Goal: Task Accomplishment & Management: Use online tool/utility

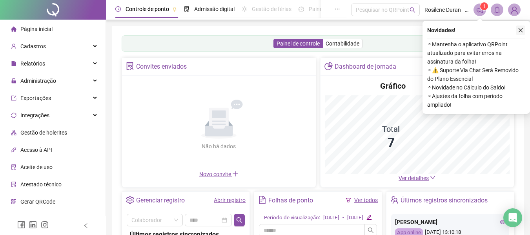
click at [523, 32] on icon "close" at bounding box center [520, 29] width 5 height 5
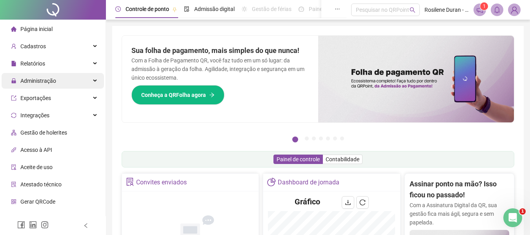
click at [33, 82] on span "Administração" at bounding box center [38, 81] width 36 height 6
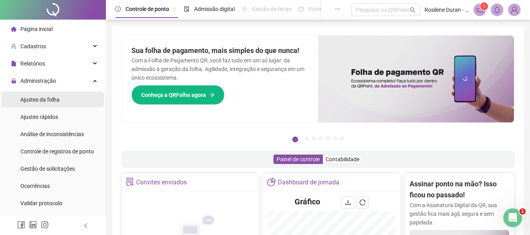
click at [46, 101] on span "Ajustes da folha" at bounding box center [39, 100] width 39 height 6
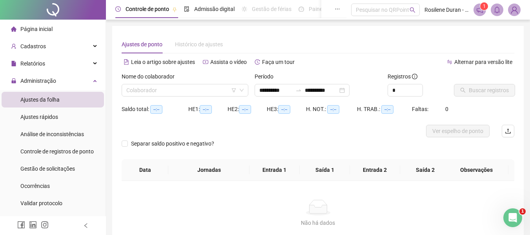
type input "**********"
click at [168, 93] on input "search" at bounding box center [181, 90] width 110 height 12
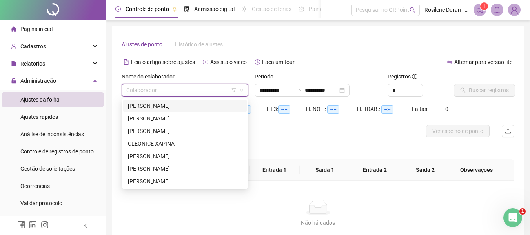
click at [176, 108] on div "ALÉXIA SOUZA RODRIGUES" at bounding box center [185, 106] width 114 height 9
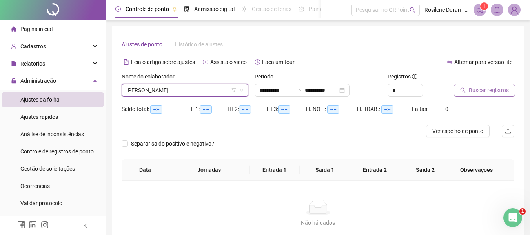
click at [471, 89] on span "Buscar registros" at bounding box center [489, 90] width 40 height 9
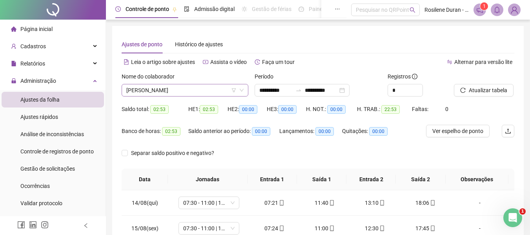
click at [222, 93] on span "ALÉXIA SOUZA RODRIGUES" at bounding box center [184, 90] width 117 height 12
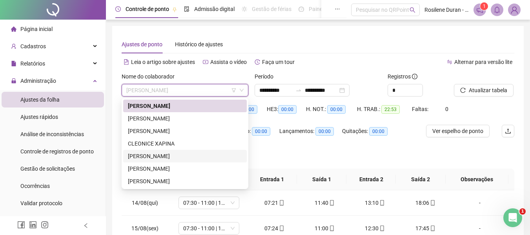
click at [194, 157] on div "MONICA ASSIS DA SILVA" at bounding box center [185, 156] width 114 height 9
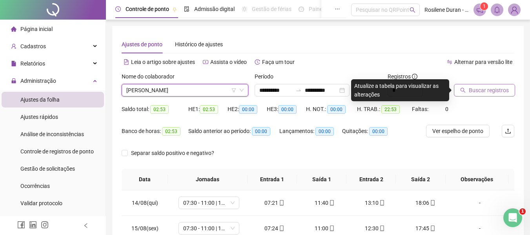
click at [470, 89] on span "Buscar registros" at bounding box center [489, 90] width 40 height 9
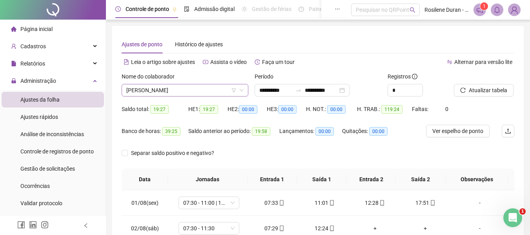
click at [186, 86] on span "MONICA ASSIS DA SILVA" at bounding box center [184, 90] width 117 height 12
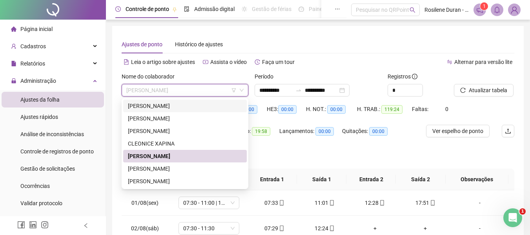
click at [183, 109] on div "ALÉXIA SOUZA RODRIGUES" at bounding box center [185, 106] width 114 height 9
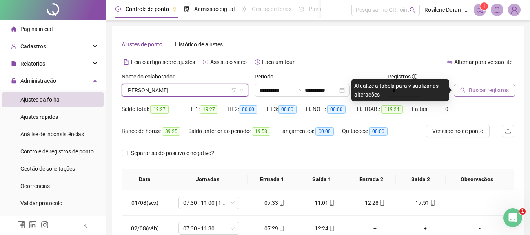
click at [490, 90] on span "Buscar registros" at bounding box center [489, 90] width 40 height 9
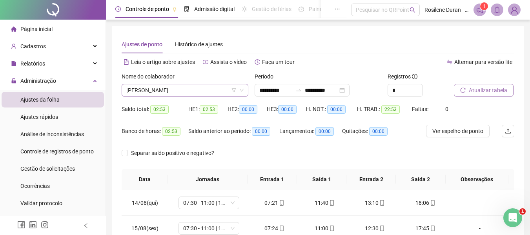
click at [213, 90] on span "ALÉXIA SOUZA RODRIGUES" at bounding box center [184, 90] width 117 height 12
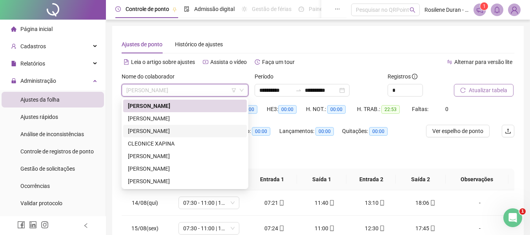
click at [186, 130] on div "BRENDA AUANY GODOY FERREIRA" at bounding box center [185, 131] width 114 height 9
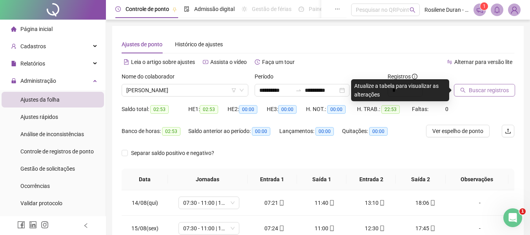
click at [470, 92] on span "Buscar registros" at bounding box center [489, 90] width 40 height 9
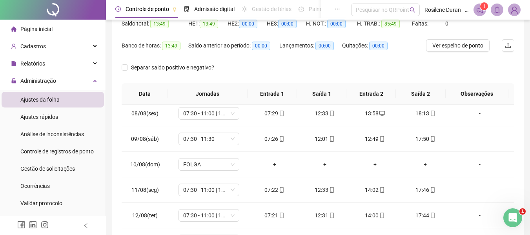
scroll to position [31, 0]
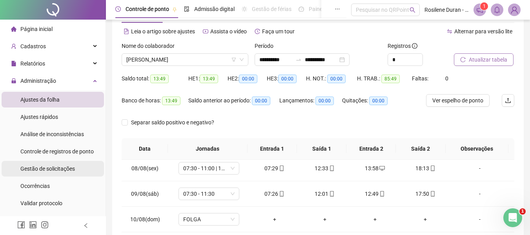
click at [69, 166] on span "Gestão de solicitações" at bounding box center [47, 169] width 55 height 6
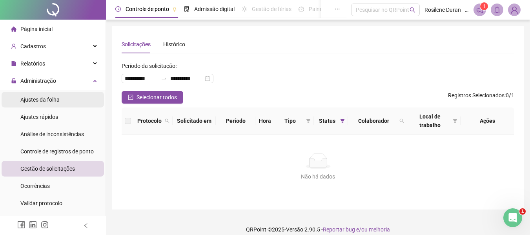
click at [53, 101] on span "Ajustes da folha" at bounding box center [39, 100] width 39 height 6
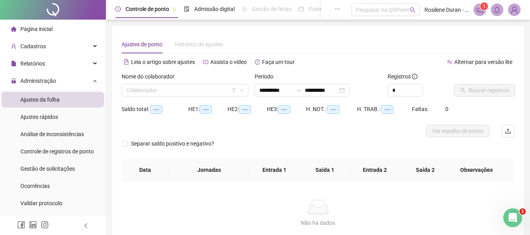
type input "**********"
click at [515, 11] on img at bounding box center [515, 10] width 12 height 12
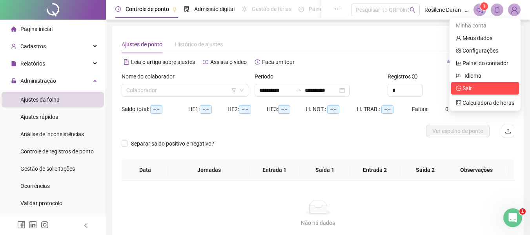
click at [472, 86] on span "Sair" at bounding box center [467, 88] width 9 height 6
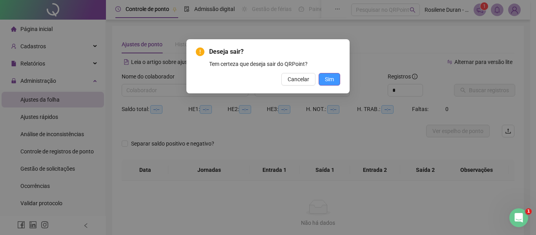
click at [331, 80] on span "Sim" at bounding box center [329, 79] width 9 height 9
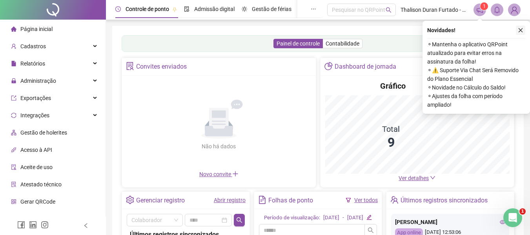
click at [523, 27] on icon "close" at bounding box center [520, 29] width 5 height 5
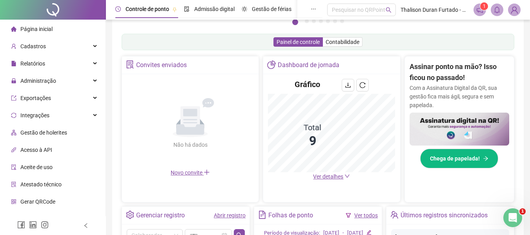
scroll to position [118, 0]
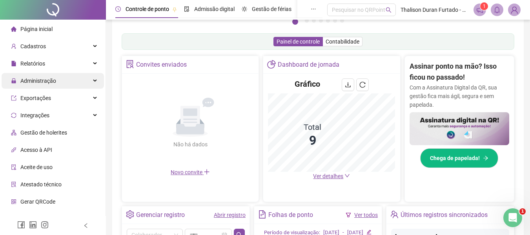
click at [42, 76] on span "Administração" at bounding box center [33, 81] width 45 height 16
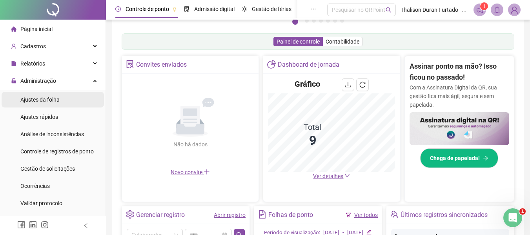
click at [45, 94] on div "Ajustes da folha" at bounding box center [39, 100] width 39 height 16
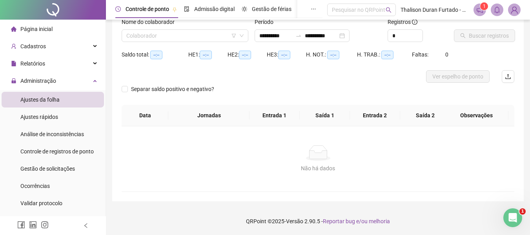
scroll to position [55, 0]
click at [202, 33] on input "search" at bounding box center [181, 36] width 110 height 12
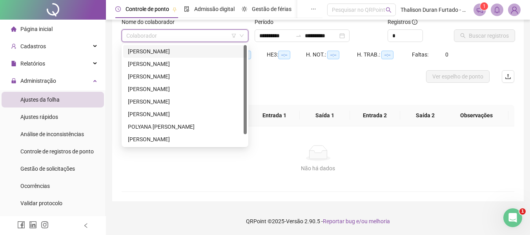
click at [197, 51] on div "[PERSON_NAME]" at bounding box center [185, 51] width 114 height 9
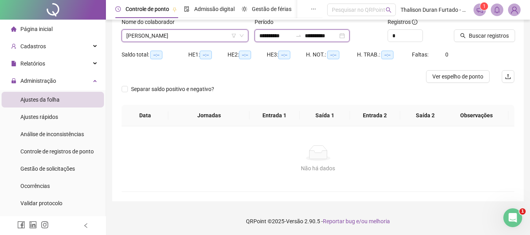
click at [338, 35] on input "**********" at bounding box center [321, 35] width 33 height 9
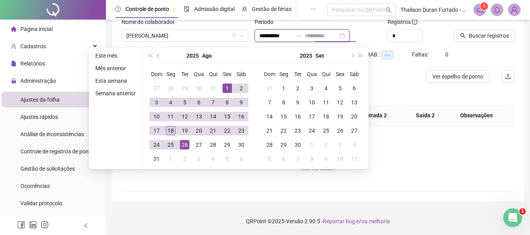
type input "**********"
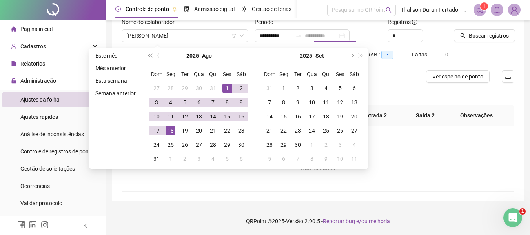
click at [172, 130] on div "18" at bounding box center [170, 130] width 9 height 9
type input "**********"
click at [226, 90] on div "1" at bounding box center [227, 88] width 9 height 9
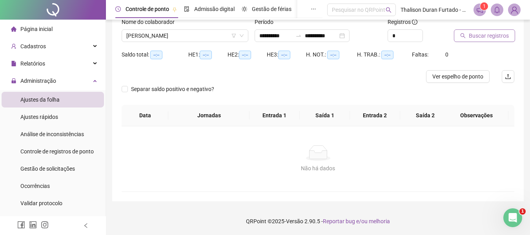
click at [479, 36] on span "Buscar registros" at bounding box center [489, 35] width 40 height 9
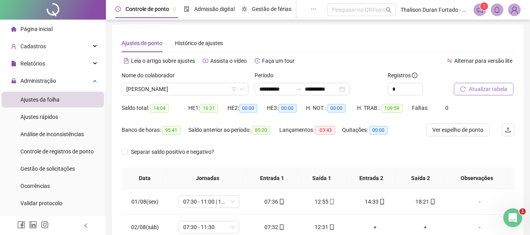
scroll to position [0, 0]
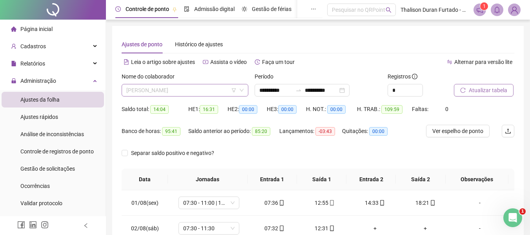
click at [167, 90] on span "[PERSON_NAME]" at bounding box center [184, 90] width 117 height 12
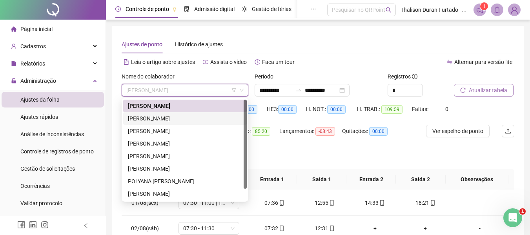
click at [162, 121] on div "[PERSON_NAME]" at bounding box center [185, 118] width 114 height 9
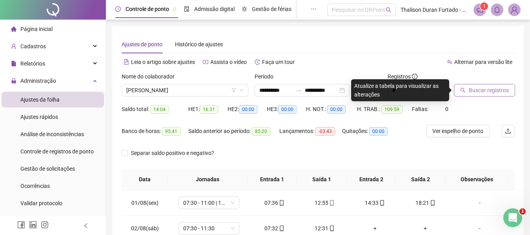
click at [457, 91] on button "Buscar registros" at bounding box center [484, 90] width 61 height 13
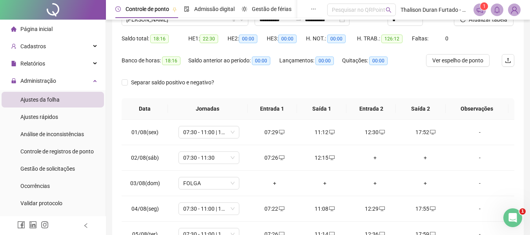
scroll to position [44, 0]
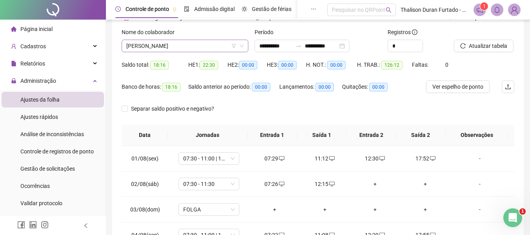
click at [215, 49] on span "[PERSON_NAME]" at bounding box center [184, 46] width 117 height 12
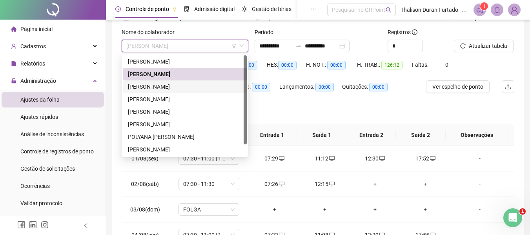
click at [207, 89] on div "[PERSON_NAME]" at bounding box center [185, 86] width 114 height 9
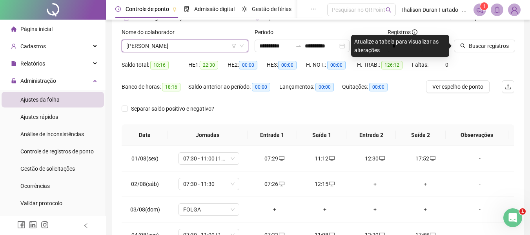
click at [471, 52] on div "Buscar registros" at bounding box center [484, 43] width 67 height 31
click at [472, 48] on span "Buscar registros" at bounding box center [489, 46] width 40 height 9
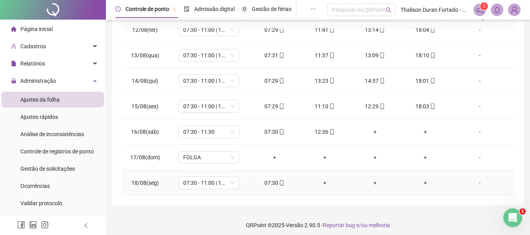
scroll to position [166, 0]
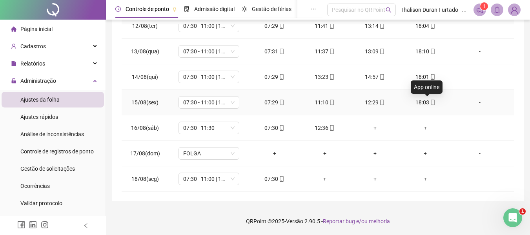
click at [430, 105] on span at bounding box center [433, 102] width 6 height 6
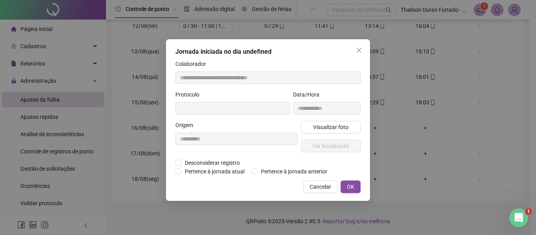
type input "**********"
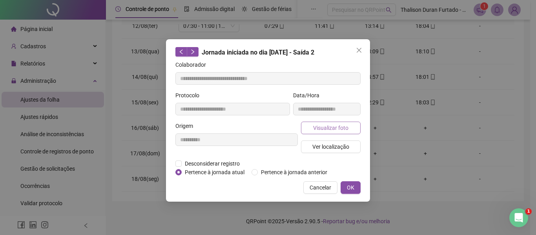
click at [347, 132] on span "Visualizar foto" at bounding box center [330, 128] width 35 height 9
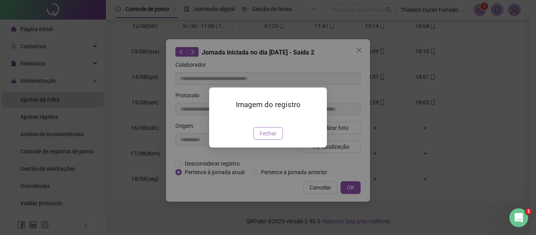
click at [279, 140] on button "Fechar" at bounding box center [268, 133] width 29 height 13
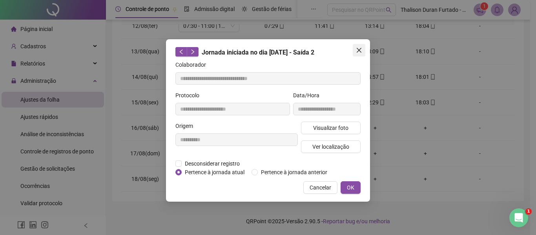
click at [358, 48] on icon "close" at bounding box center [359, 50] width 5 height 5
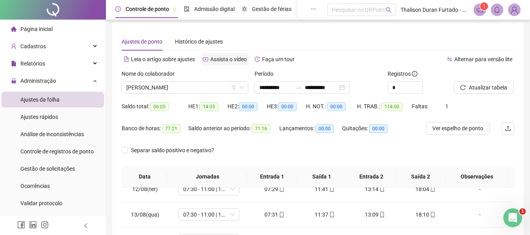
scroll to position [0, 0]
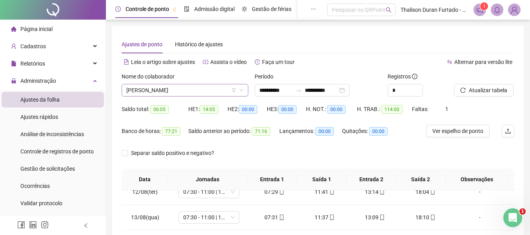
click at [179, 89] on span "[PERSON_NAME]" at bounding box center [184, 90] width 117 height 12
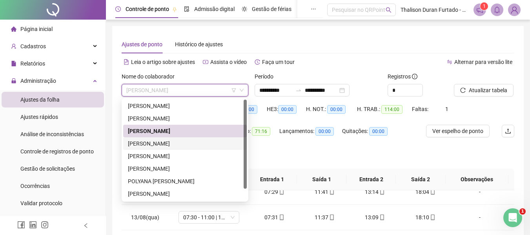
click at [160, 145] on div "[PERSON_NAME]" at bounding box center [185, 143] width 114 height 9
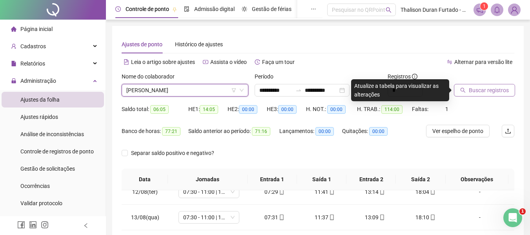
click at [470, 96] on button "Buscar registros" at bounding box center [484, 90] width 61 height 13
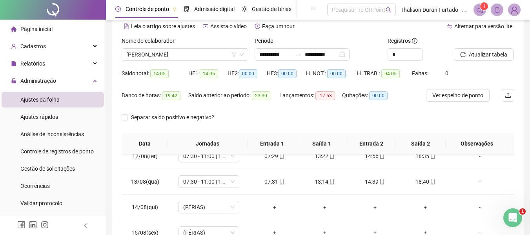
scroll to position [9, 0]
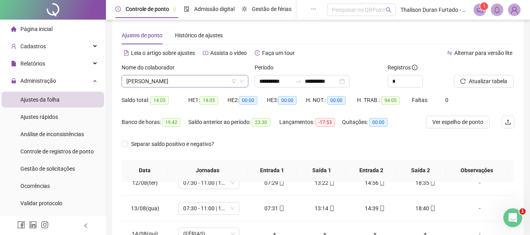
click at [209, 82] on span "[PERSON_NAME]" at bounding box center [184, 81] width 117 height 12
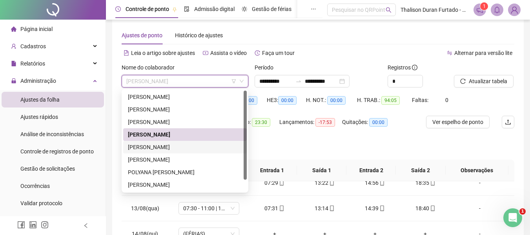
click at [169, 149] on div "[PERSON_NAME]" at bounding box center [185, 147] width 114 height 9
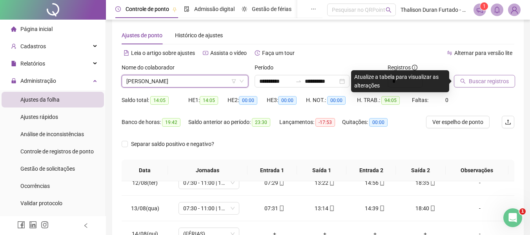
click at [473, 83] on span "Buscar registros" at bounding box center [489, 81] width 40 height 9
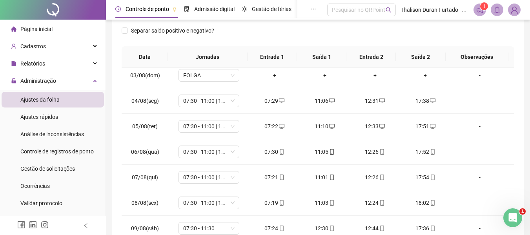
scroll to position [48, 0]
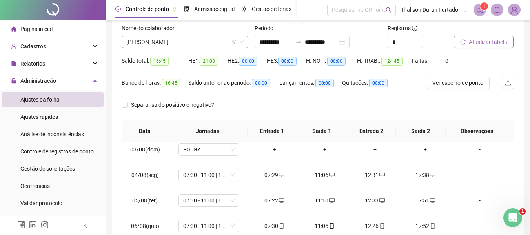
click at [172, 43] on span "[PERSON_NAME]" at bounding box center [184, 42] width 117 height 12
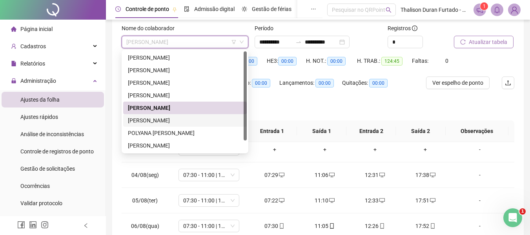
click at [150, 118] on div "[PERSON_NAME]" at bounding box center [185, 120] width 114 height 9
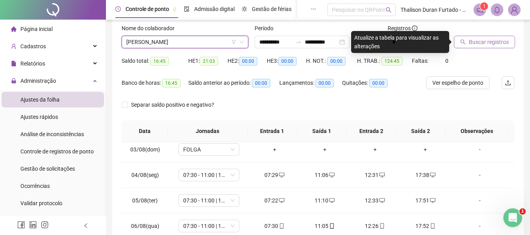
click at [467, 46] on button "Buscar registros" at bounding box center [484, 42] width 61 height 13
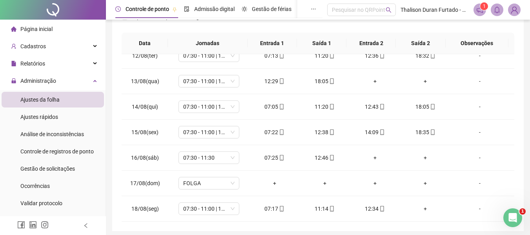
scroll to position [0, 0]
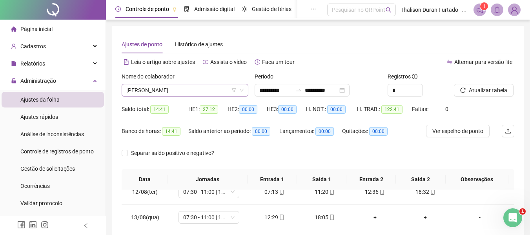
click at [172, 93] on span "[PERSON_NAME]" at bounding box center [184, 90] width 117 height 12
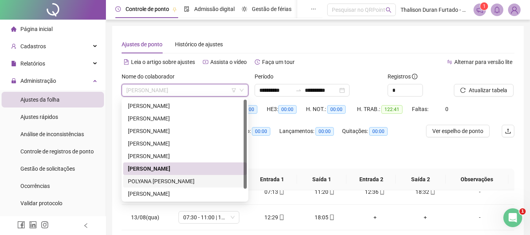
drag, startPoint x: 154, startPoint y: 179, endPoint x: 157, endPoint y: 177, distance: 4.8
click at [154, 179] on div "POLYANA [PERSON_NAME]" at bounding box center [185, 181] width 114 height 9
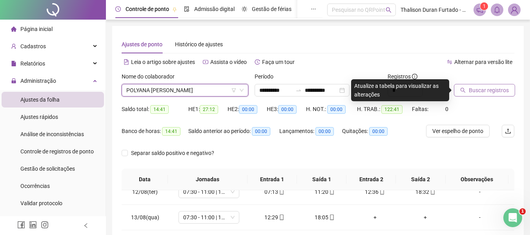
click at [481, 88] on span "Buscar registros" at bounding box center [489, 90] width 40 height 9
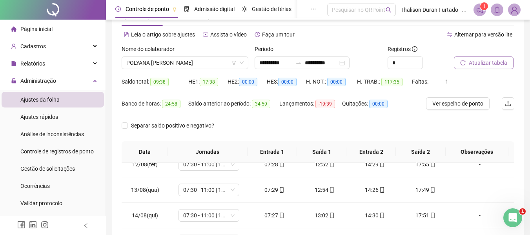
scroll to position [9, 0]
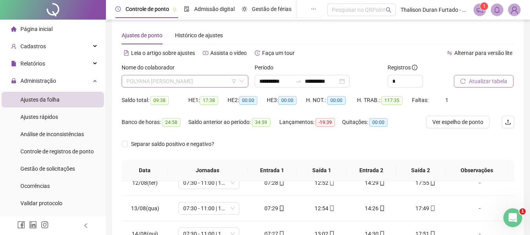
click at [206, 80] on span "POLYANA [PERSON_NAME]" at bounding box center [184, 81] width 117 height 12
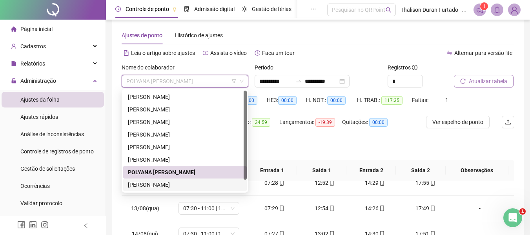
click at [177, 181] on div "[PERSON_NAME]" at bounding box center [185, 185] width 114 height 9
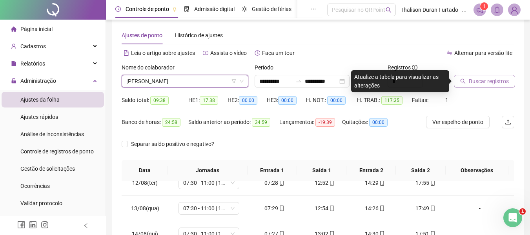
click at [488, 84] on span "Buscar registros" at bounding box center [489, 81] width 40 height 9
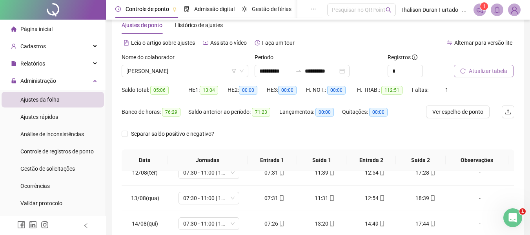
scroll to position [18, 0]
